Goal: Use online tool/utility

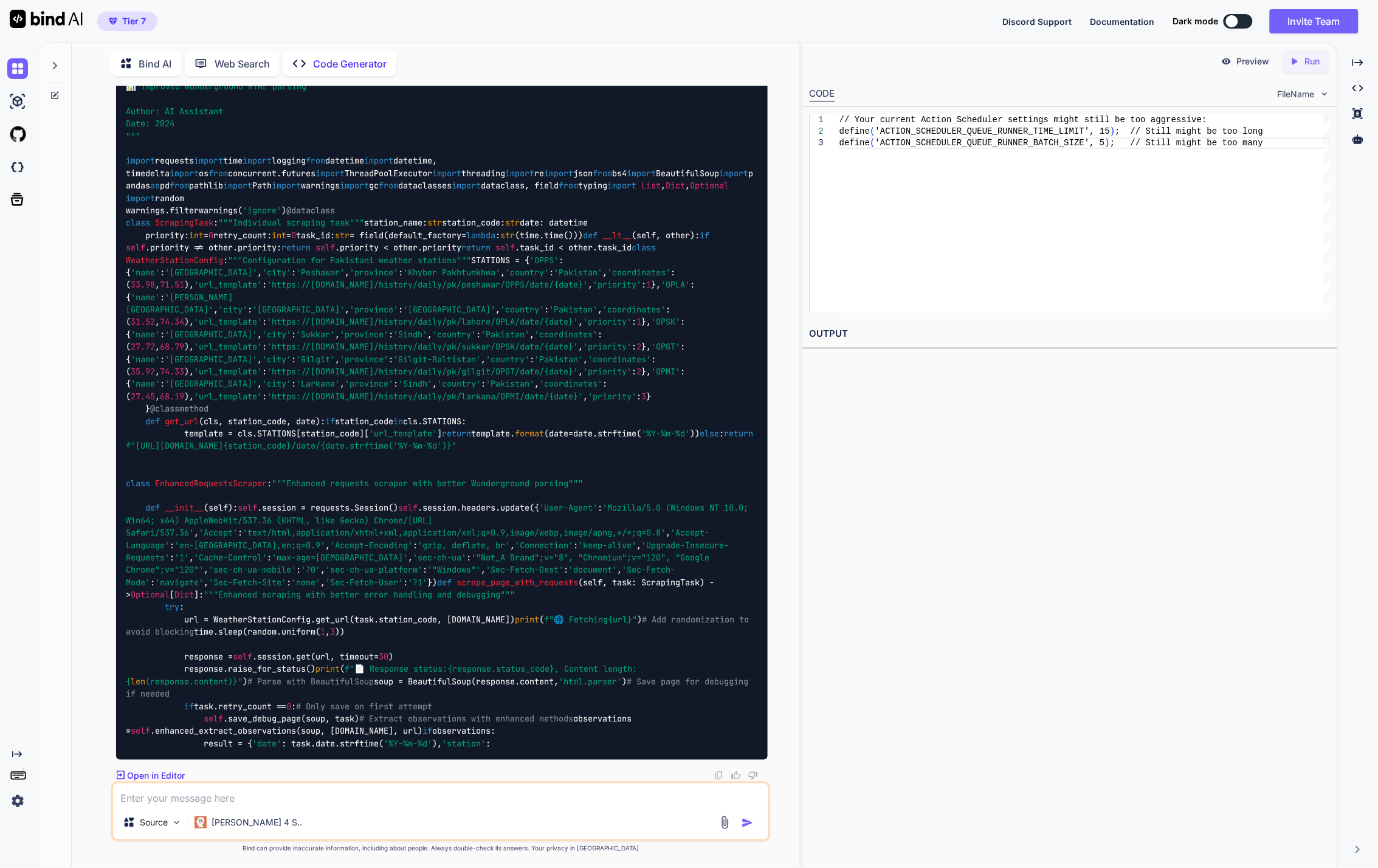
scroll to position [43022, 0]
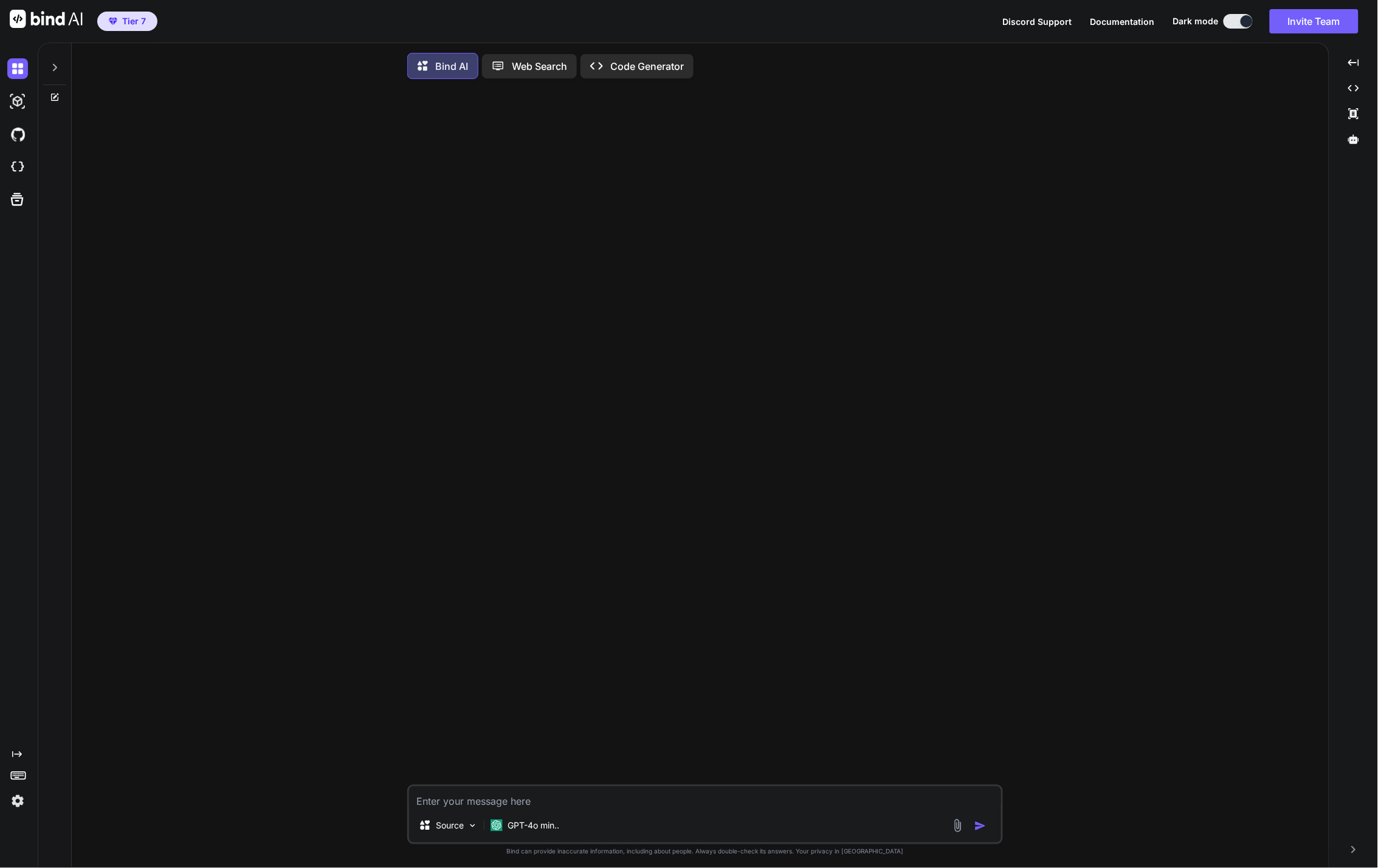
click at [659, 69] on p "Code Generator" at bounding box center [647, 66] width 74 height 15
type textarea "x"
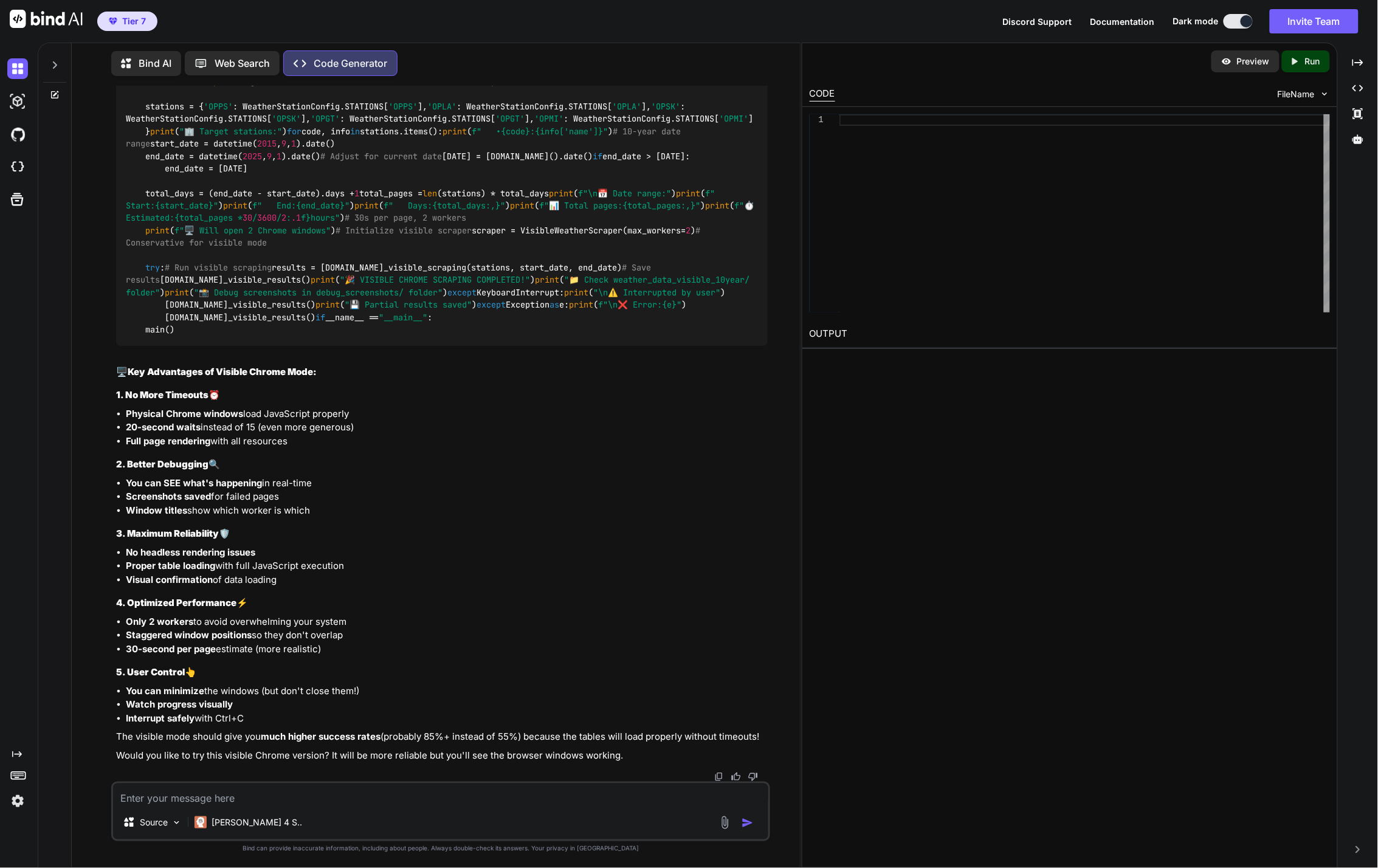
scroll to position [54318, 0]
drag, startPoint x: 165, startPoint y: 277, endPoint x: 576, endPoint y: 597, distance: 520.9
click at [524, 628] on li "Only 2 workers to avoid overwhelming your system" at bounding box center [447, 622] width 642 height 14
click at [246, 799] on textarea at bounding box center [441, 794] width 656 height 22
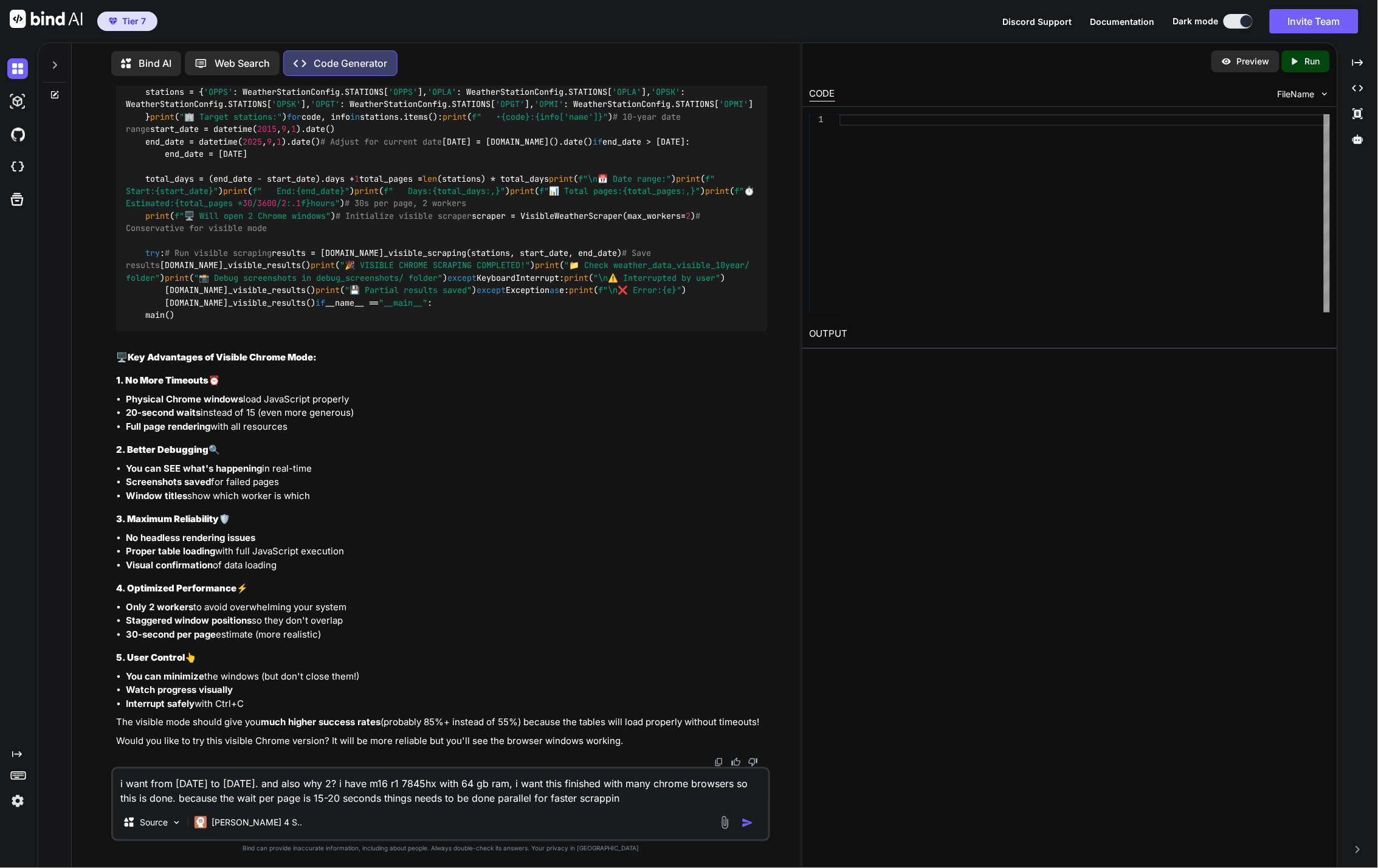
type textarea "i want from [DATE] to [DATE]. and also why 2? i have m16 r1 7845hx with 64 gb r…"
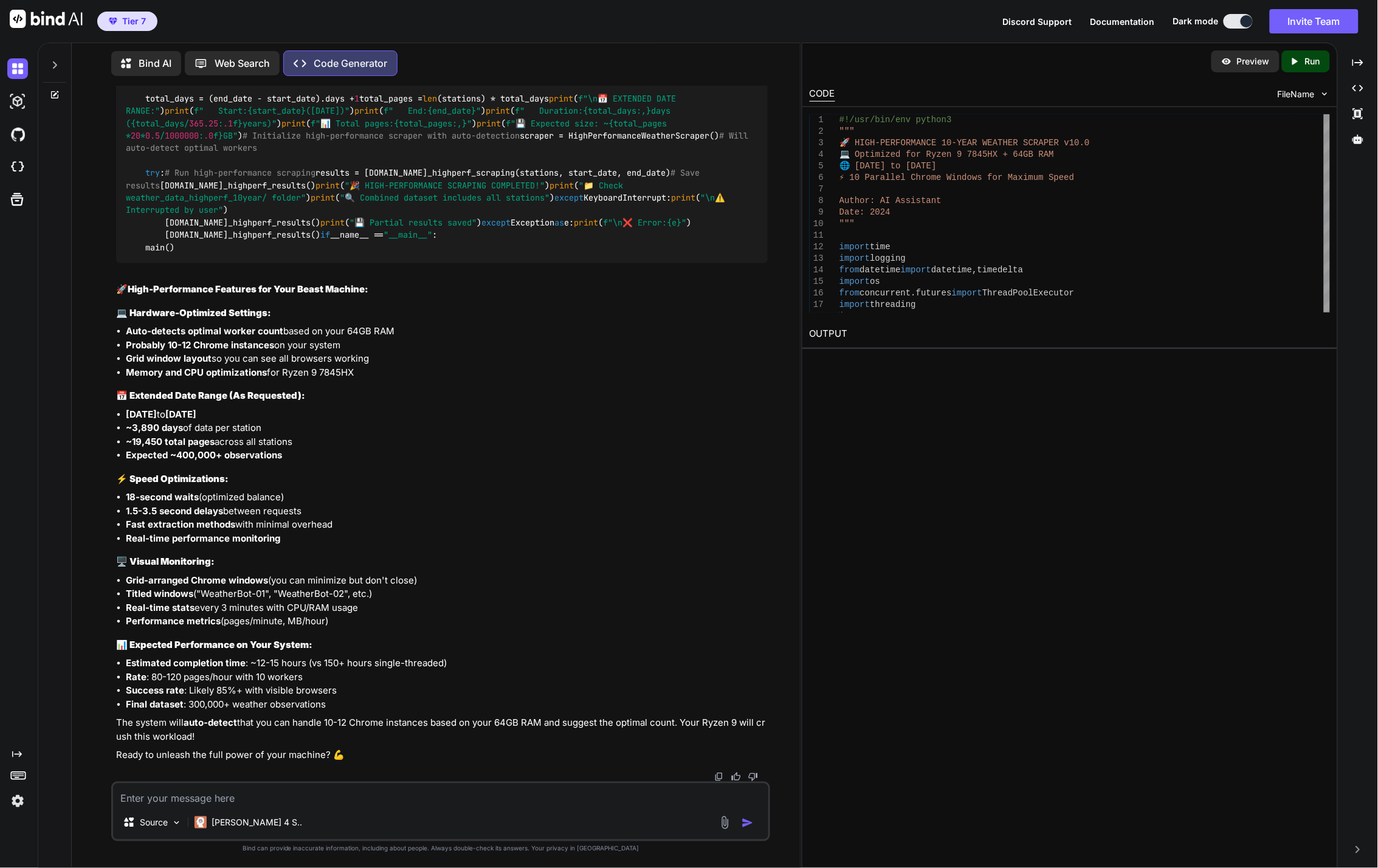
scroll to position [54830, 0]
click at [93, 539] on div "You Code Generator The ChromeDriver version issue is still persisting. Let me c…" at bounding box center [441, 477] width 719 height 782
